Goal: Find specific page/section: Find specific page/section

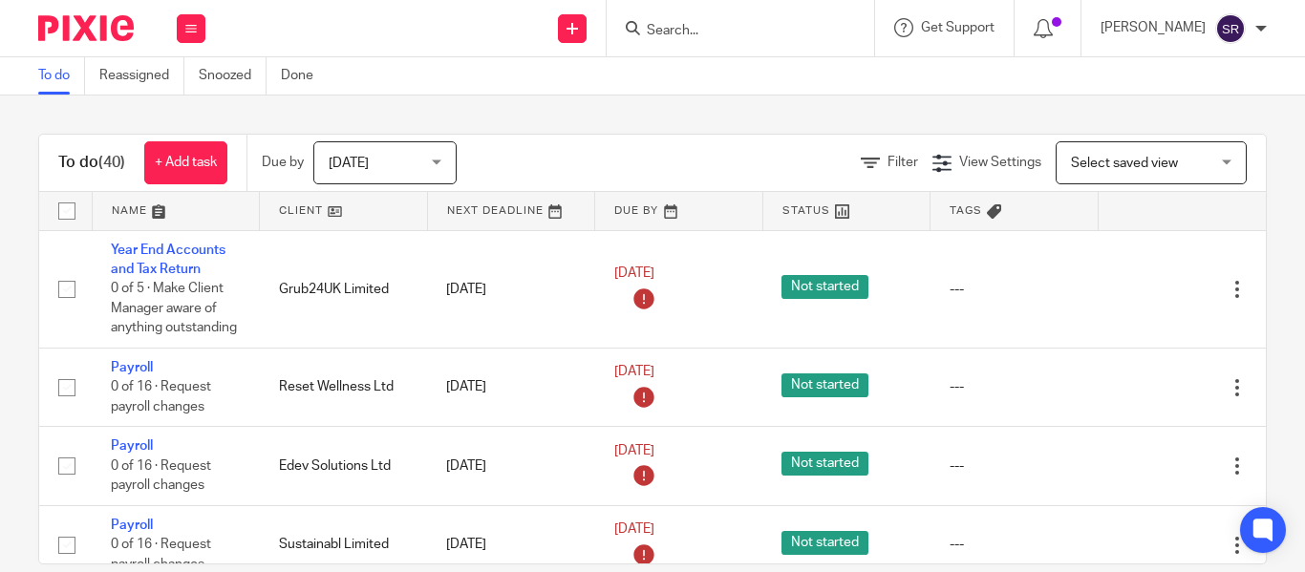
click at [645, 37] on input "Search" at bounding box center [731, 31] width 172 height 17
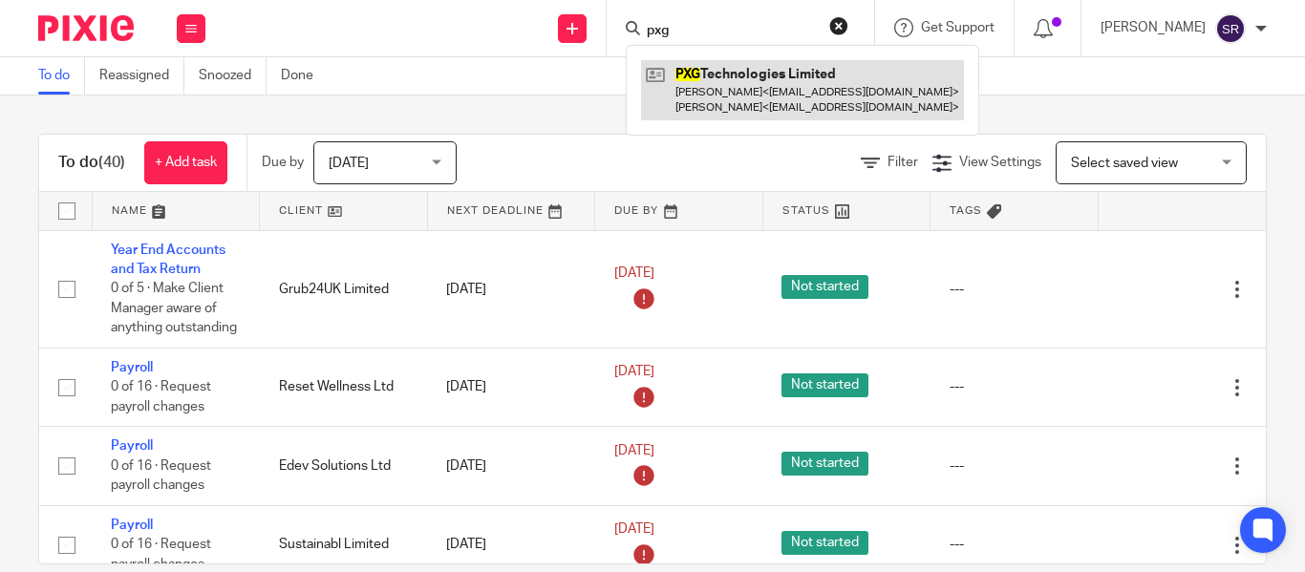
type input "pxg"
click at [713, 80] on link at bounding box center [802, 89] width 323 height 59
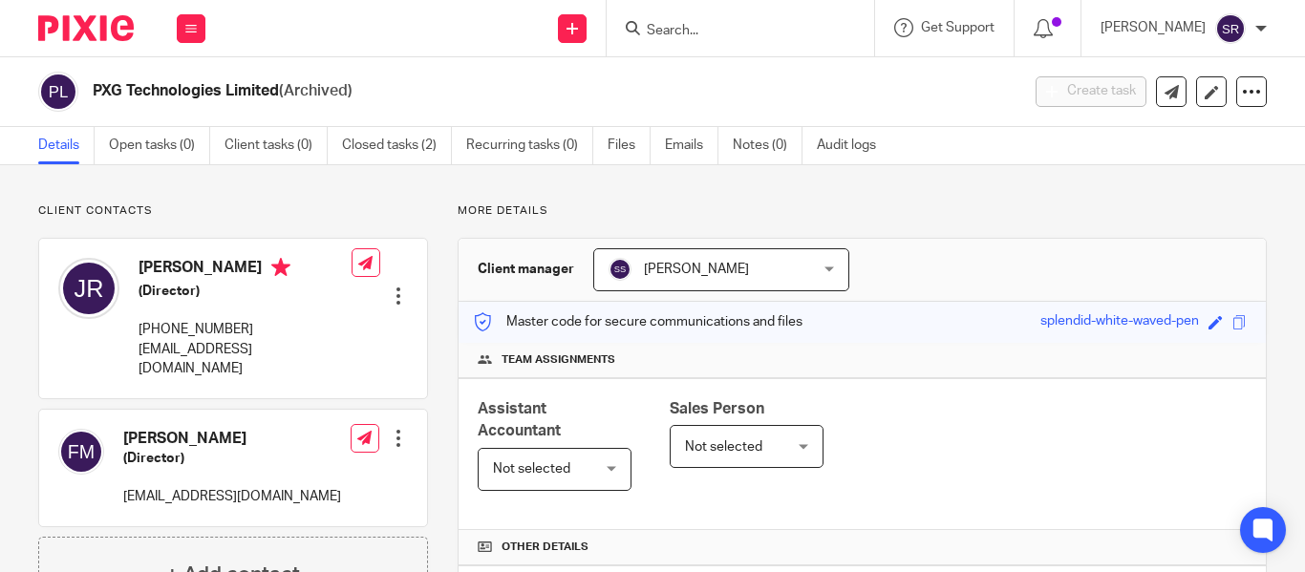
click at [650, 40] on form at bounding box center [747, 28] width 204 height 24
click at [645, 27] on input "Search" at bounding box center [731, 31] width 172 height 17
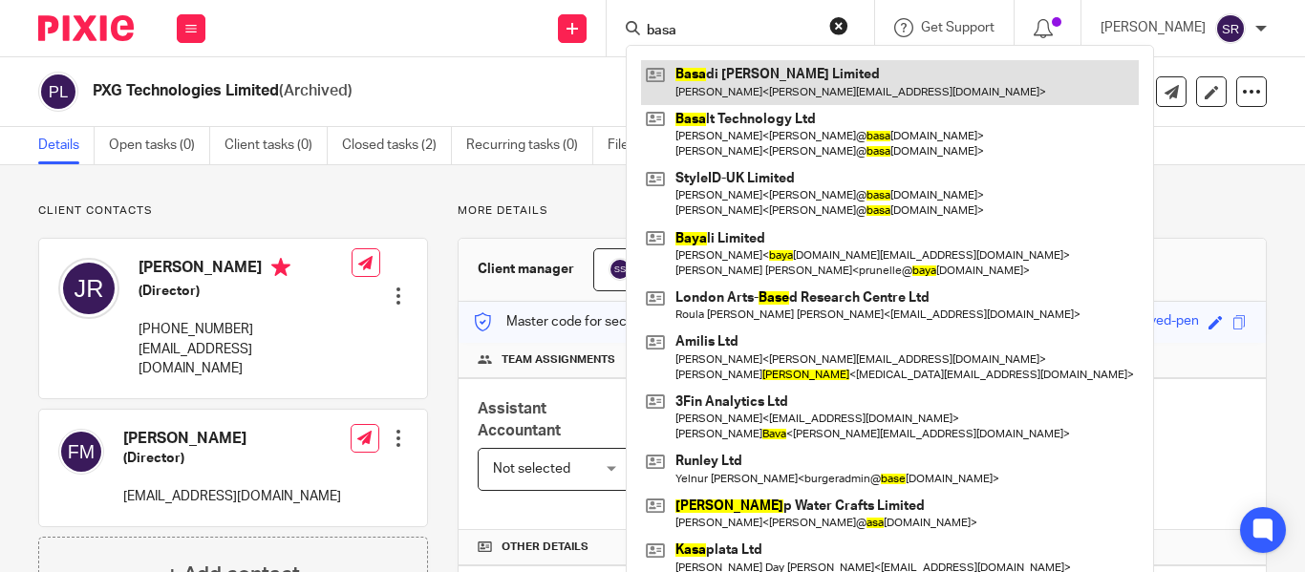
type input "basa"
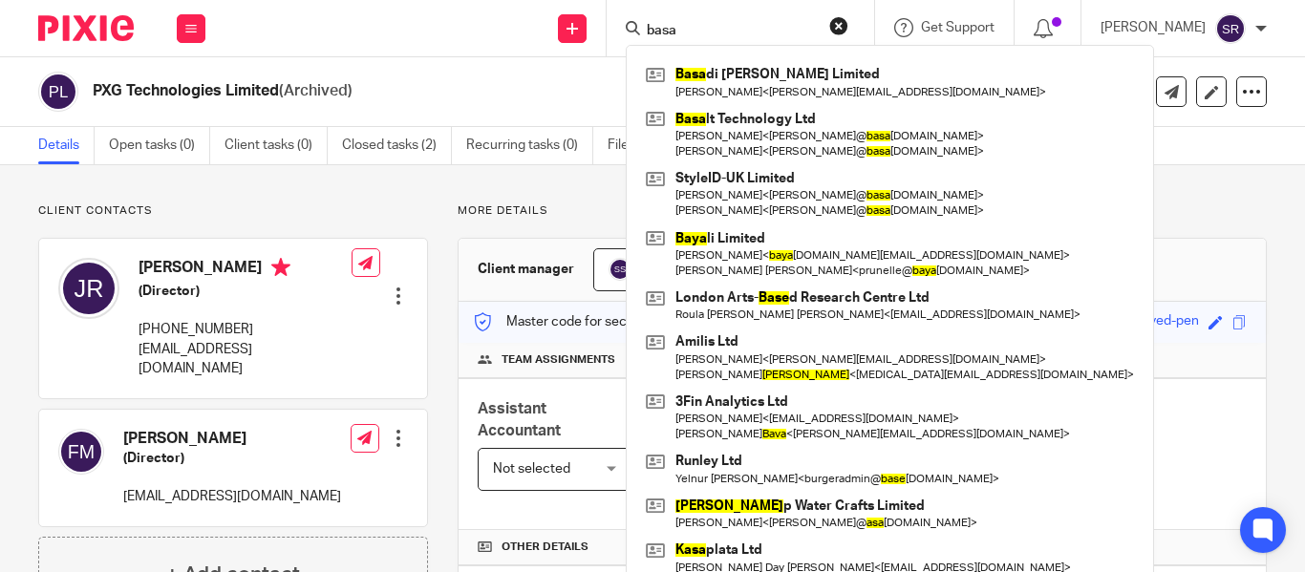
click at [1017, 164] on div "Details Open tasks (0) Client tasks (0) Closed tasks (2) Recurring tasks (0) Fi…" at bounding box center [652, 146] width 1305 height 38
